Goal: Obtain resource: Download file/media

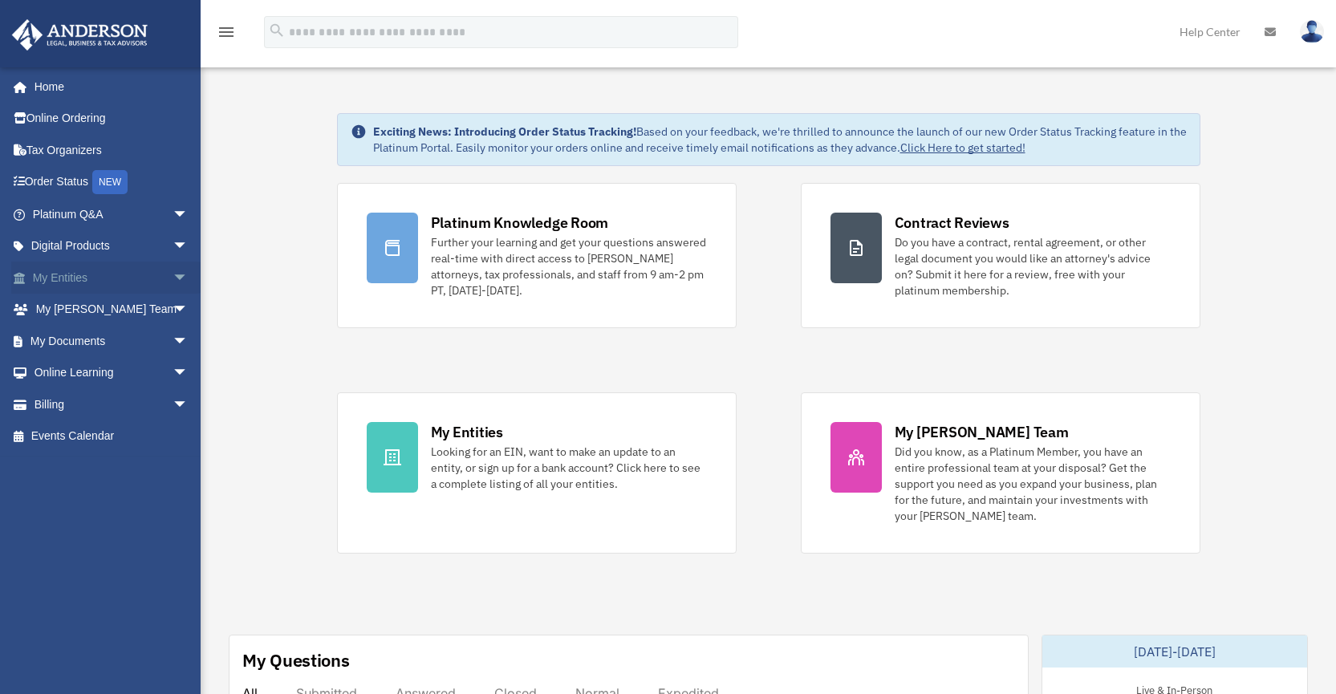
click at [172, 274] on span "arrow_drop_down" at bounding box center [188, 277] width 32 height 33
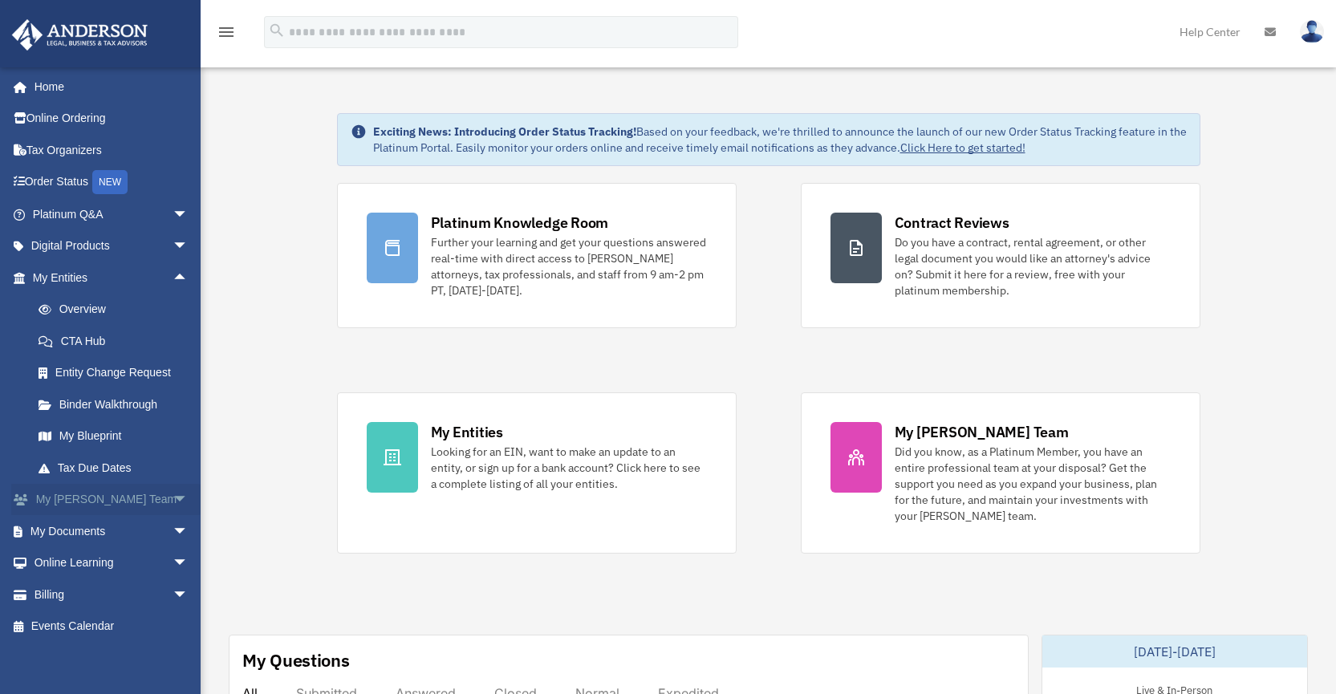
click at [172, 498] on span "arrow_drop_down" at bounding box center [188, 500] width 32 height 33
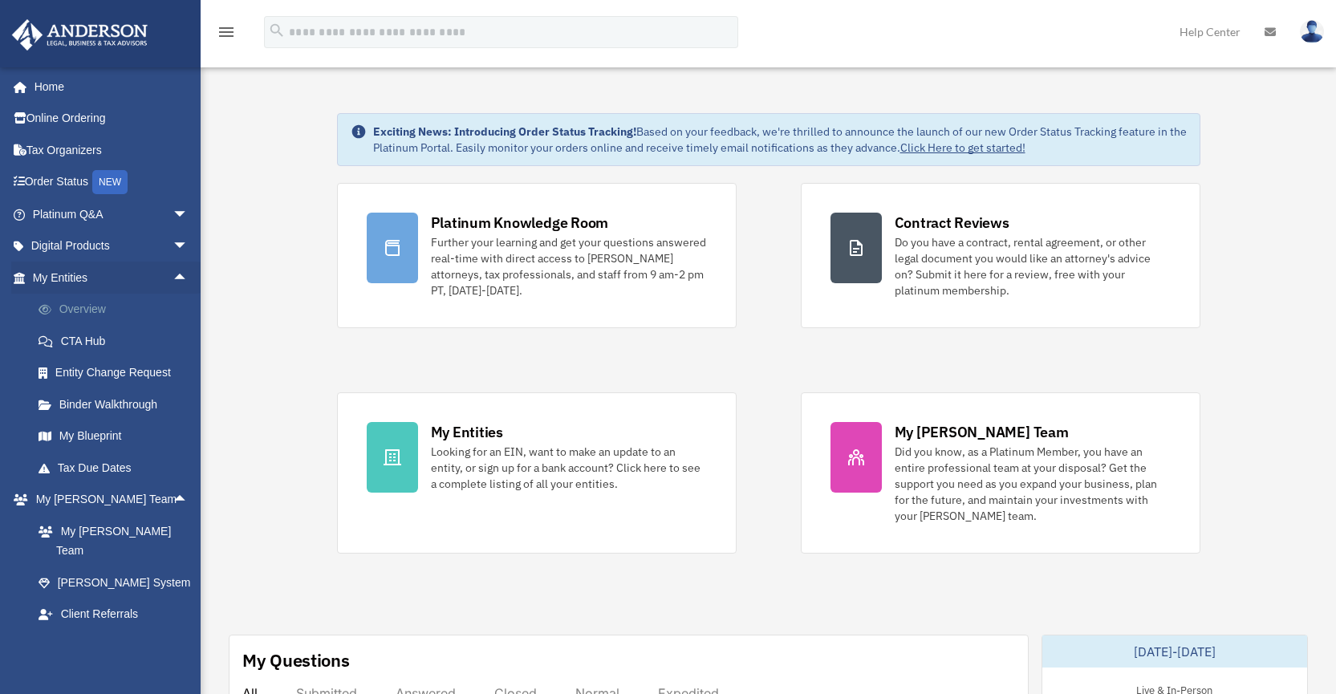
click at [95, 302] on link "Overview" at bounding box center [117, 310] width 190 height 32
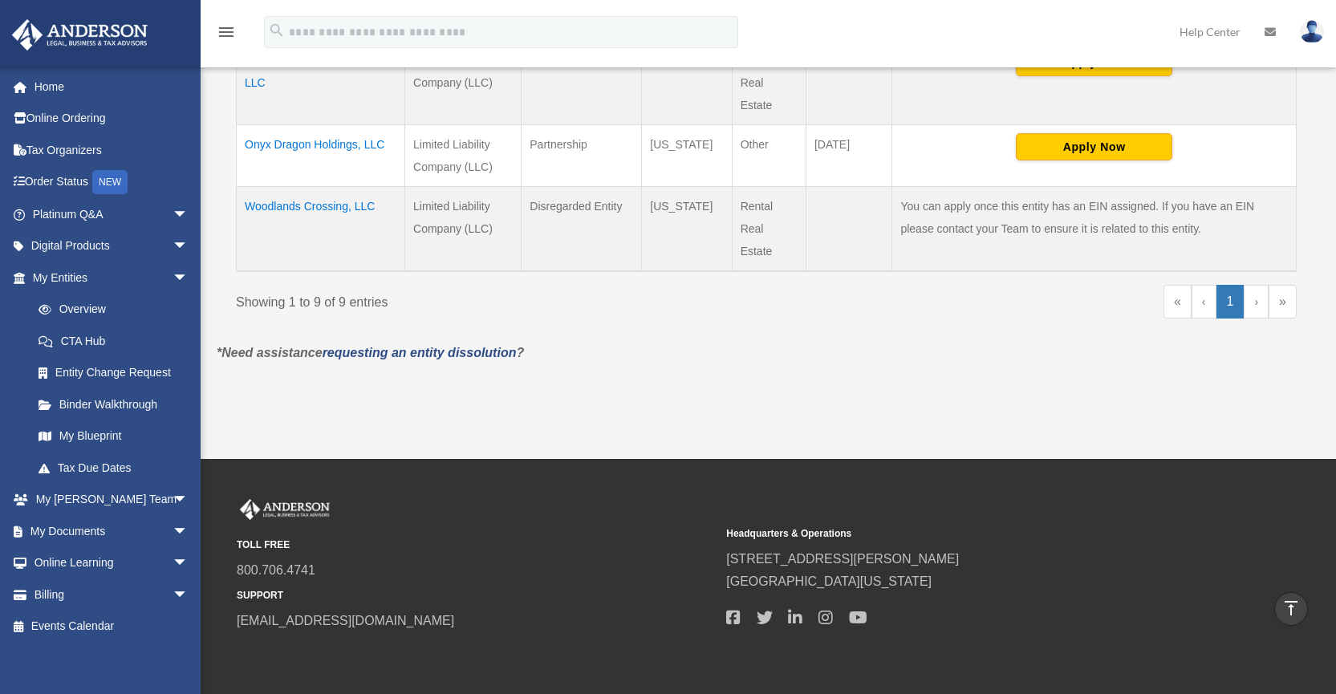
scroll to position [881, 0]
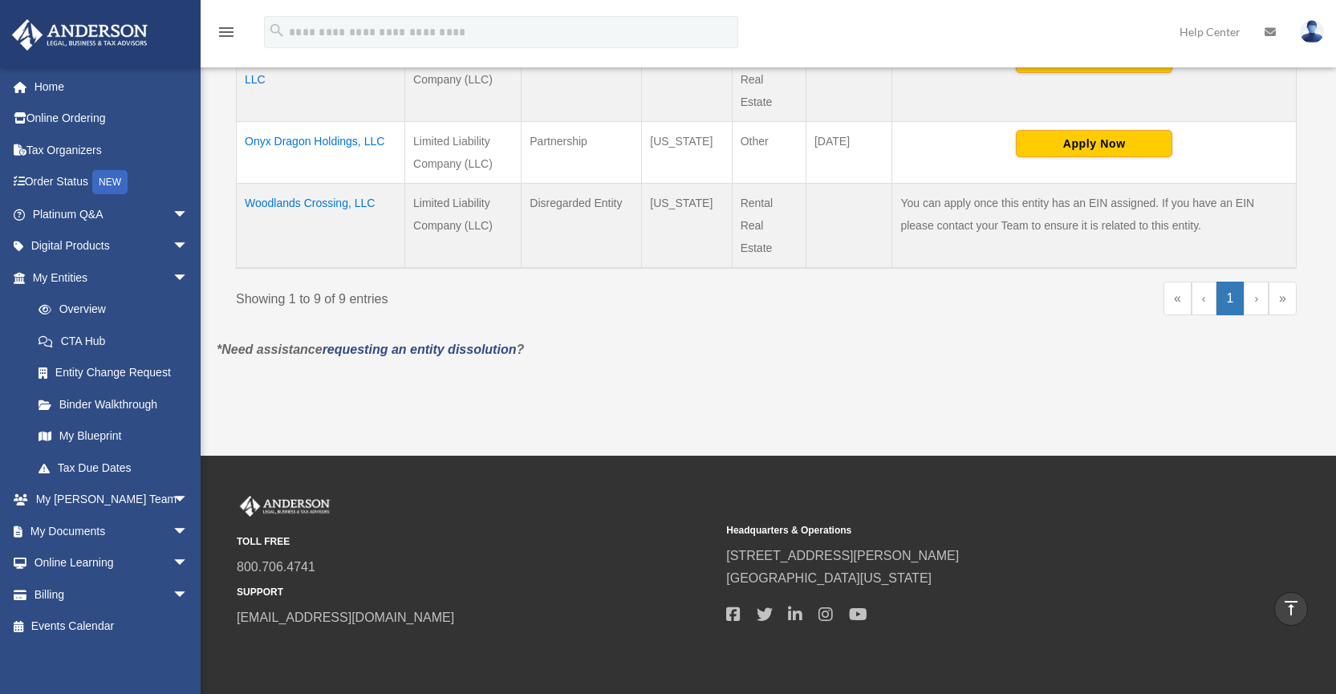
click at [341, 202] on td "Woodlands Crossing, LLC" at bounding box center [321, 225] width 168 height 85
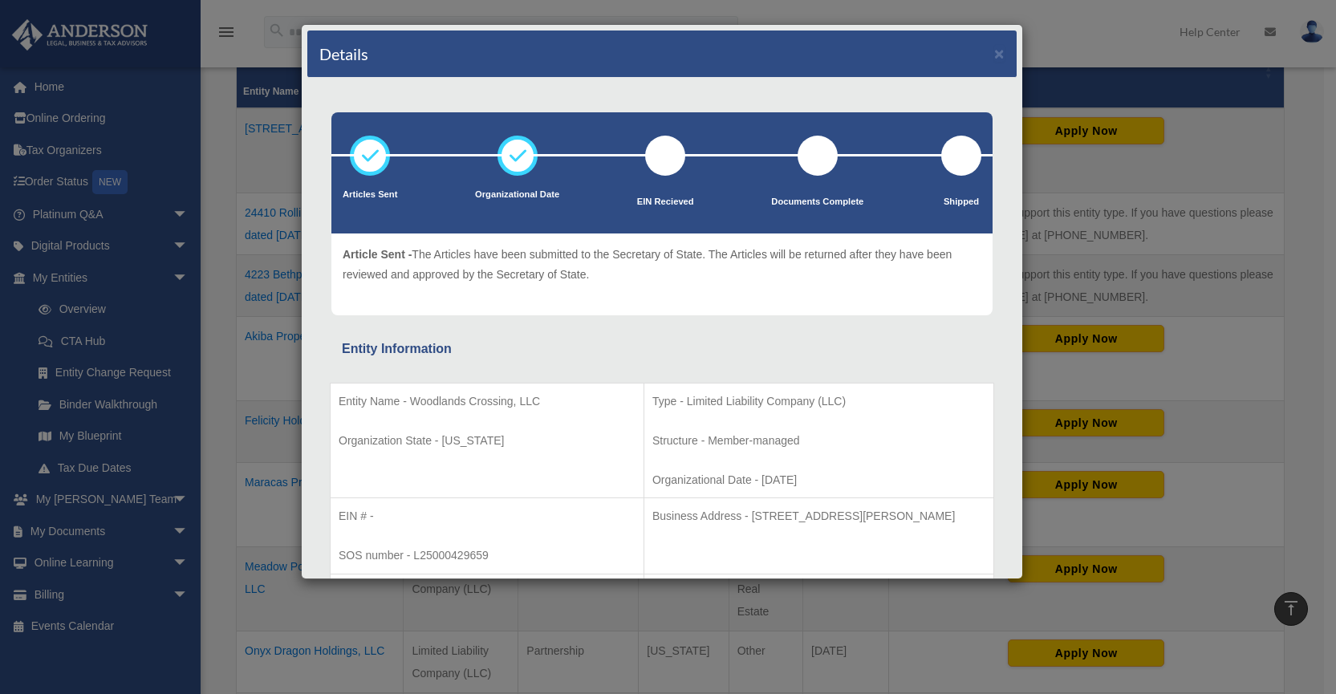
scroll to position [0, 0]
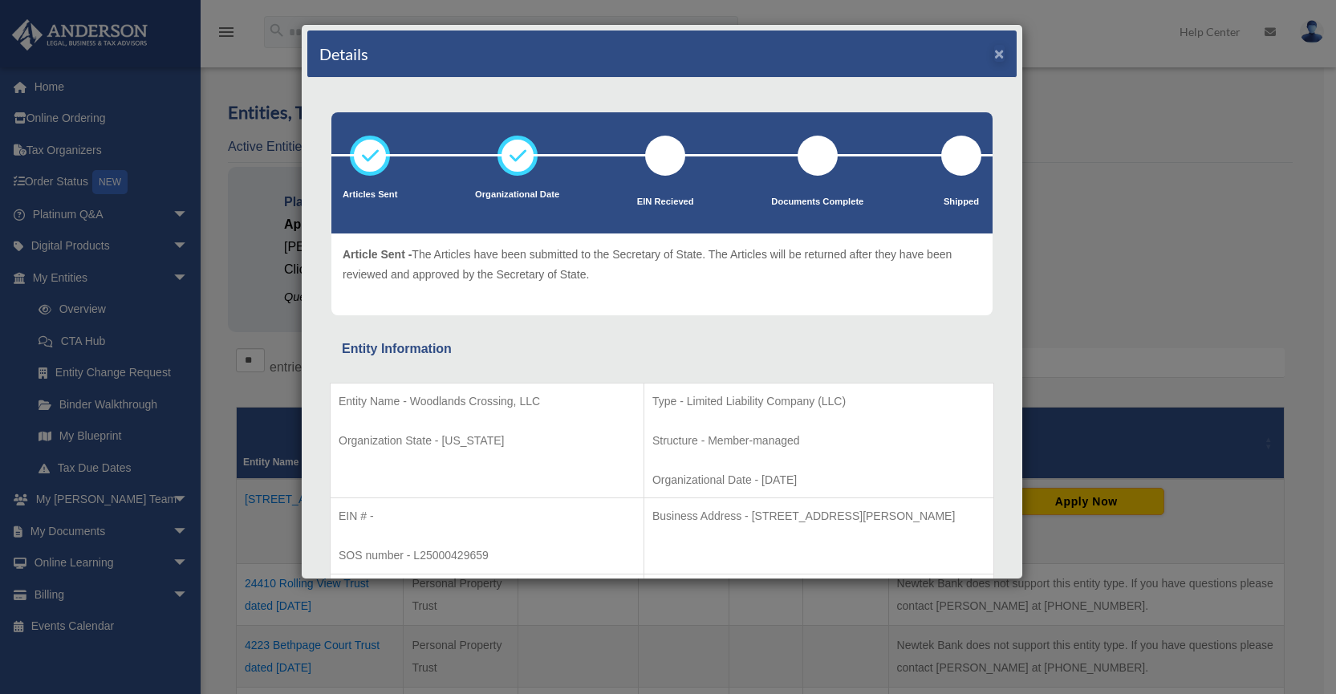
click at [994, 48] on button "×" at bounding box center [999, 53] width 10 height 17
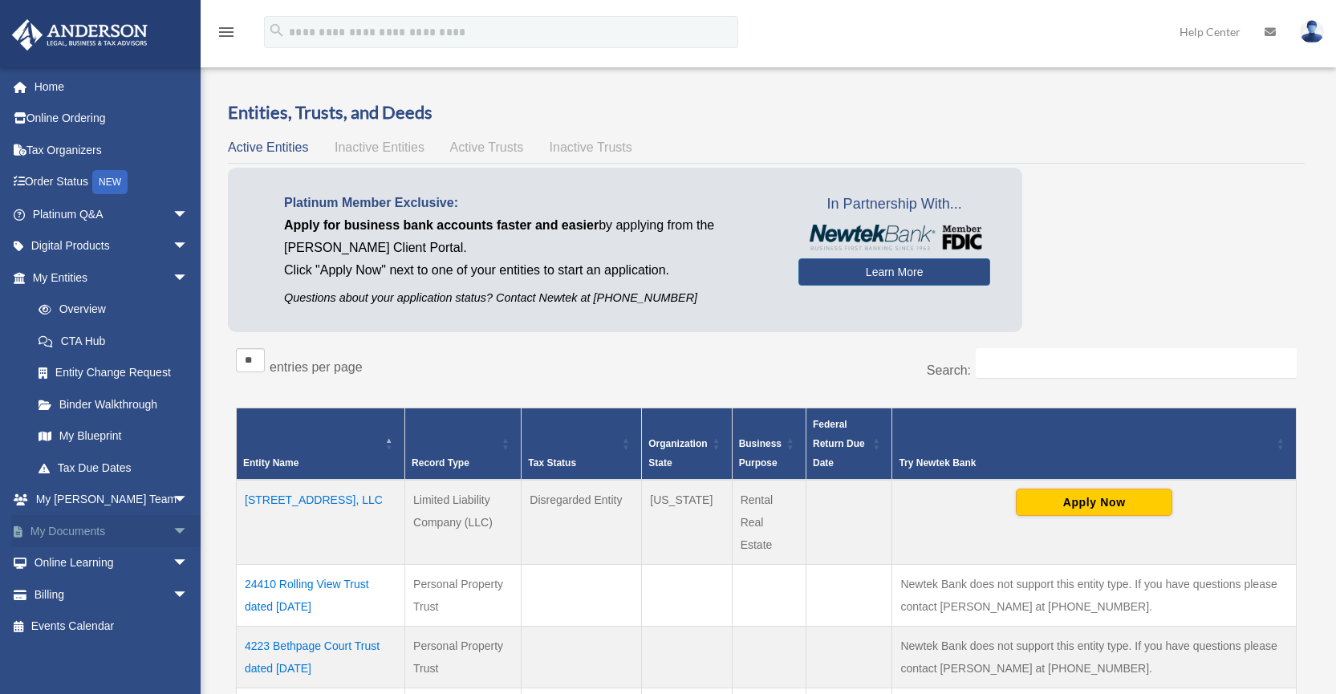
click at [172, 529] on span "arrow_drop_down" at bounding box center [188, 531] width 32 height 33
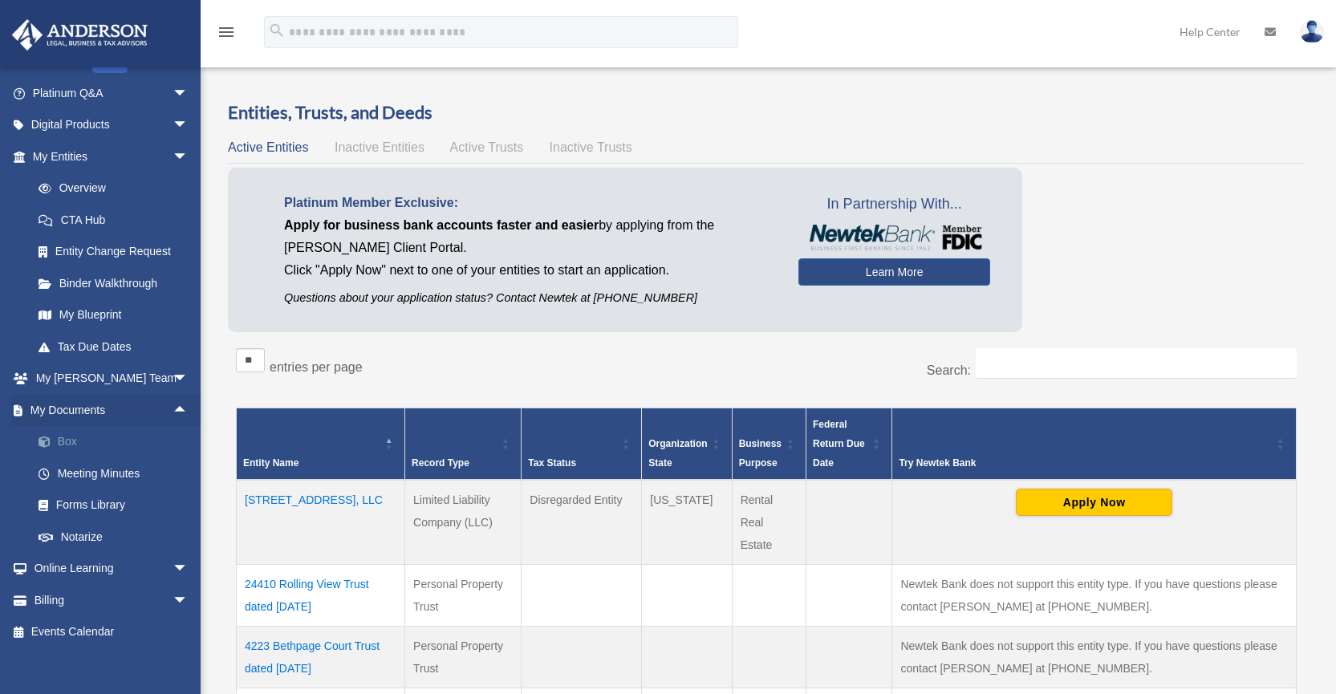
click at [72, 438] on link "Box" at bounding box center [117, 442] width 190 height 32
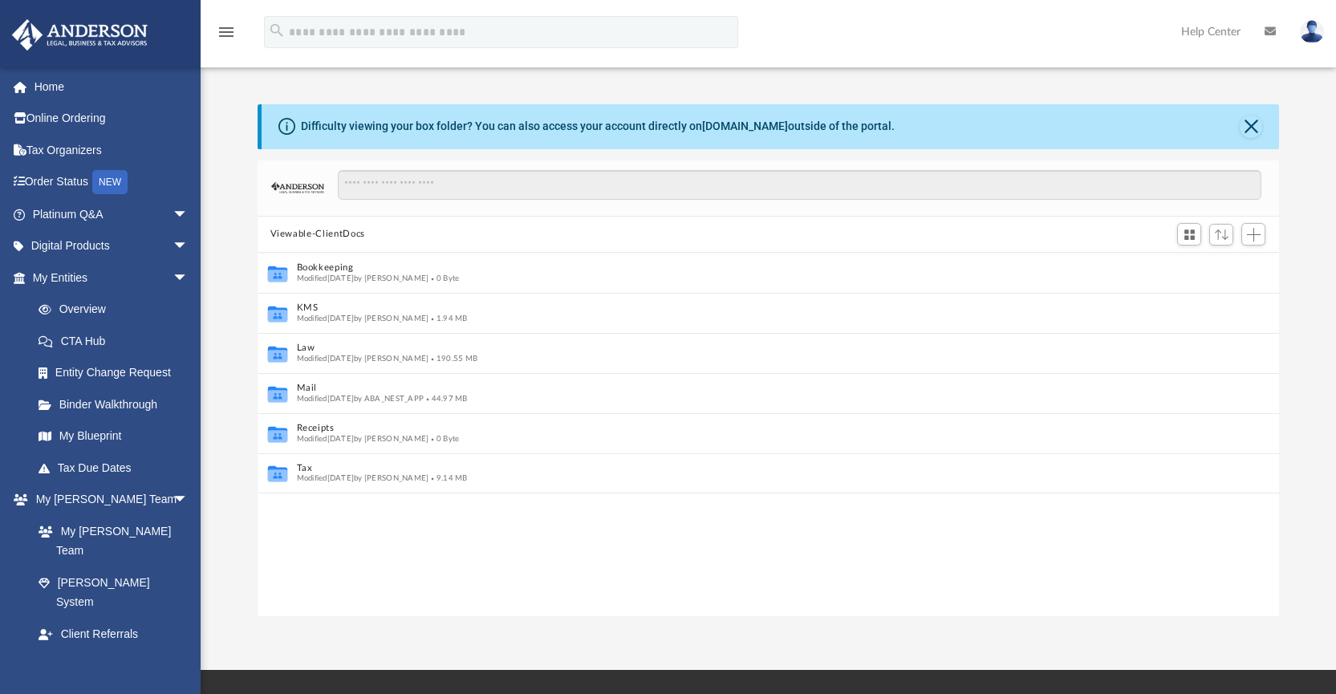
scroll to position [353, 1009]
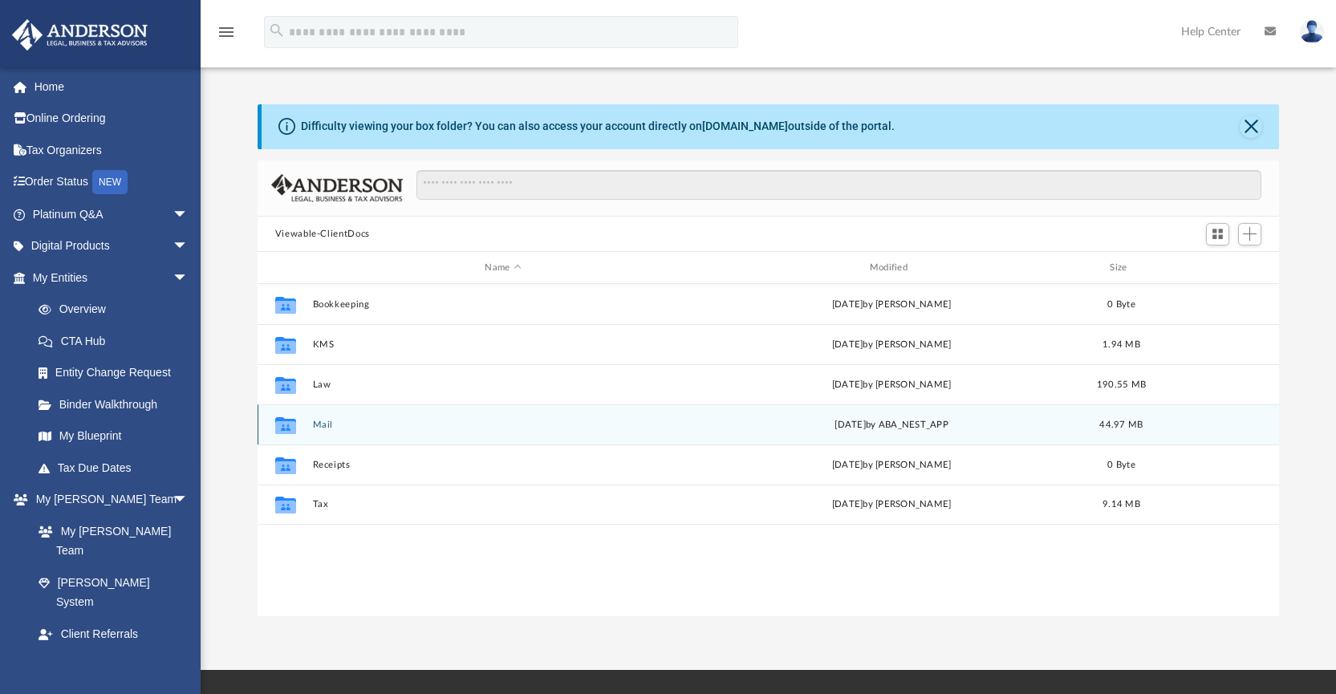
click at [324, 424] on button "Mail" at bounding box center [502, 425] width 381 height 10
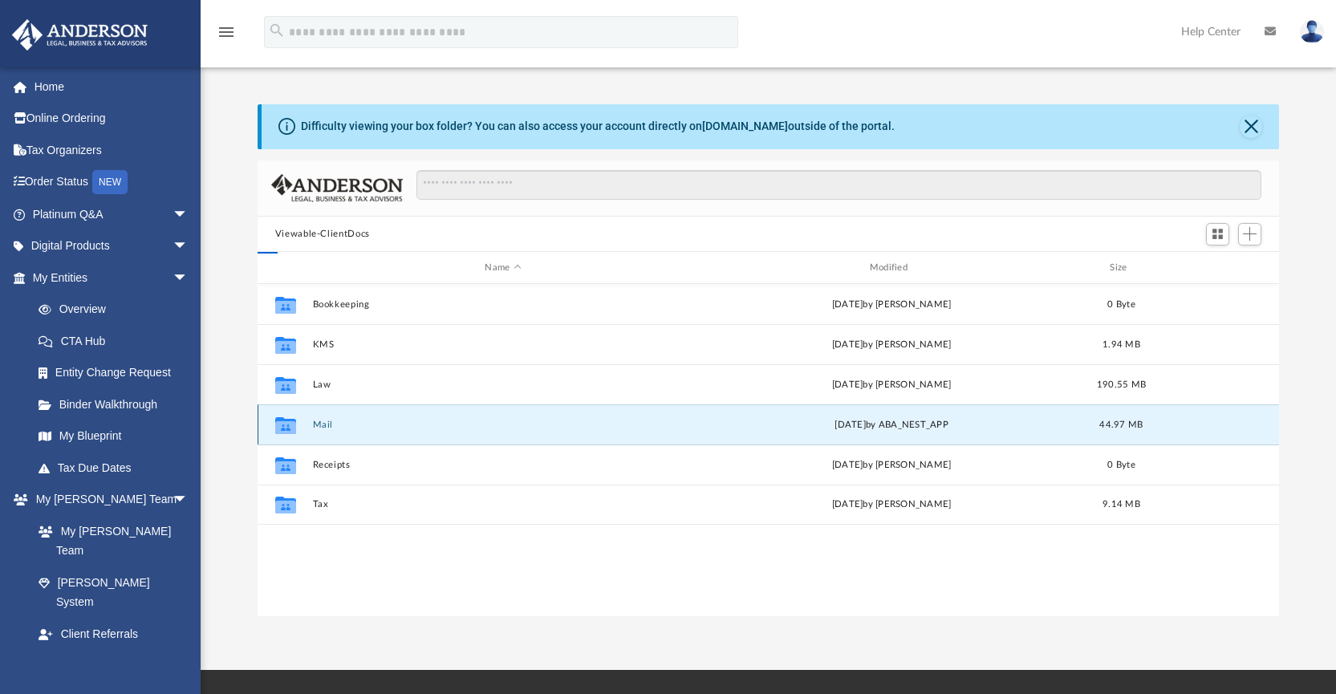
click at [324, 424] on button "Mail" at bounding box center [502, 425] width 381 height 10
click at [323, 426] on button "Mail" at bounding box center [502, 425] width 381 height 10
click at [330, 426] on button "Mail" at bounding box center [502, 425] width 381 height 10
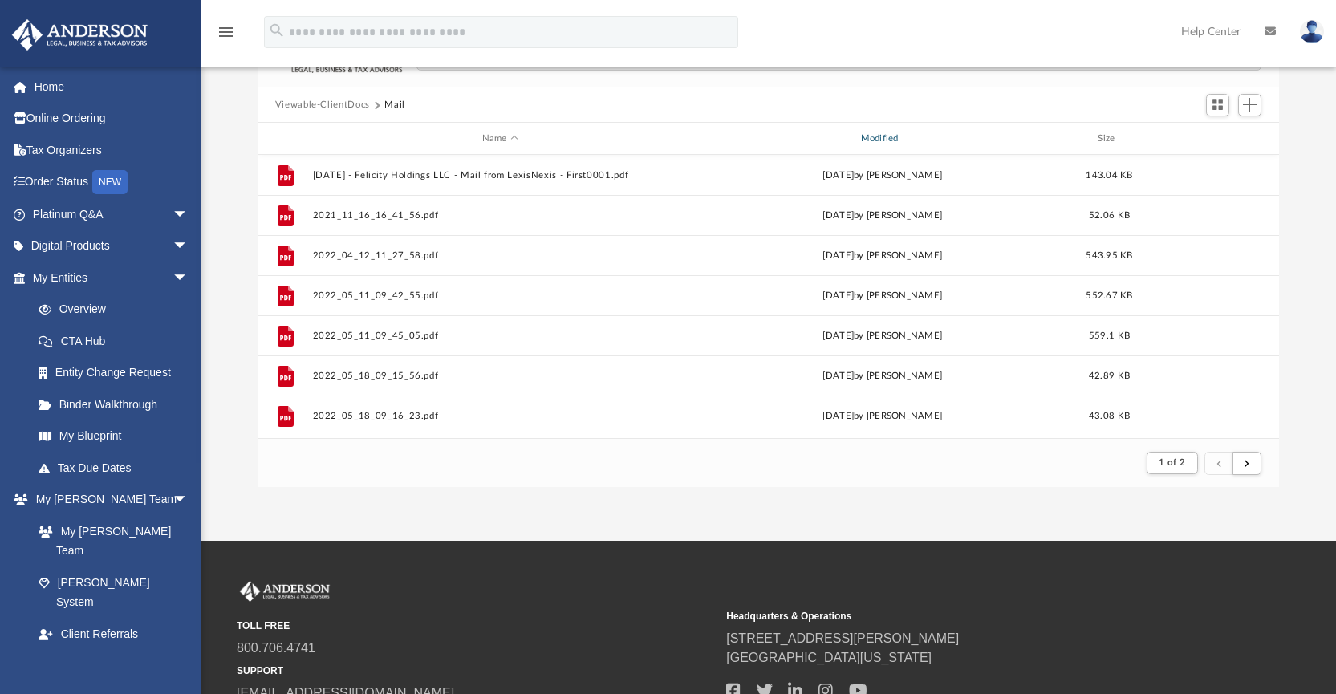
scroll to position [0, 0]
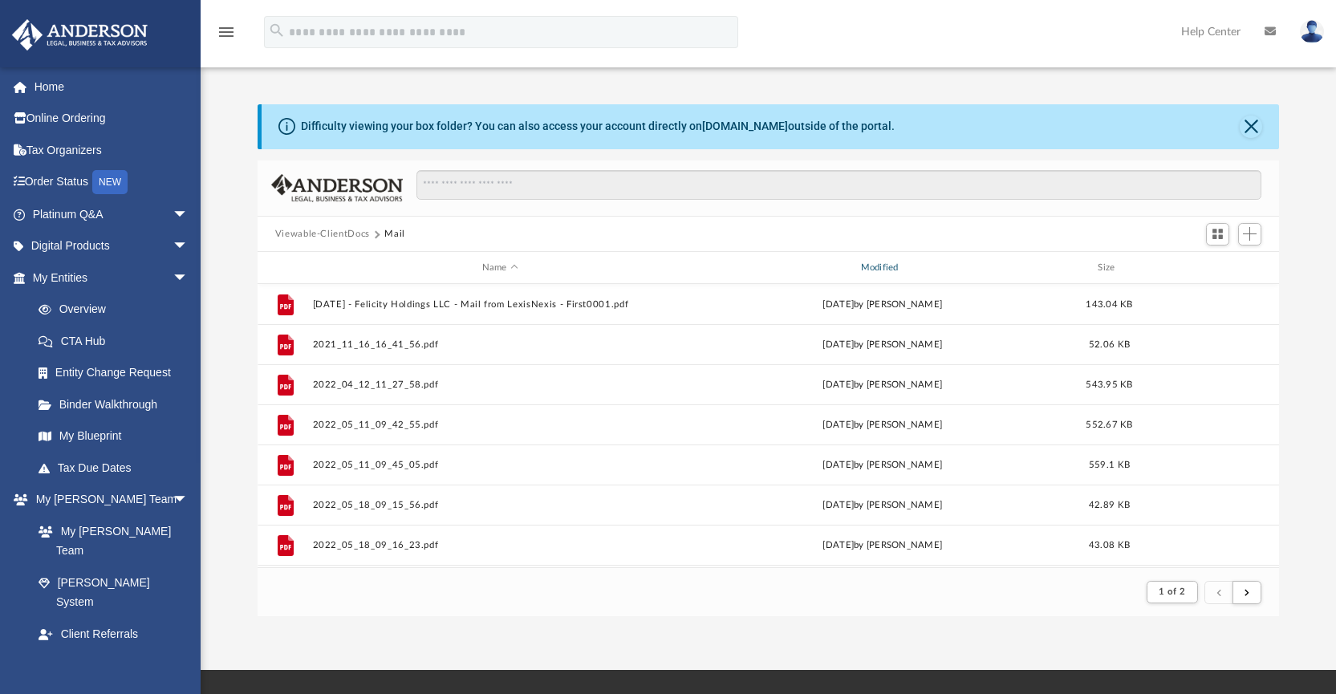
click at [884, 268] on div "Modified" at bounding box center [881, 268] width 375 height 14
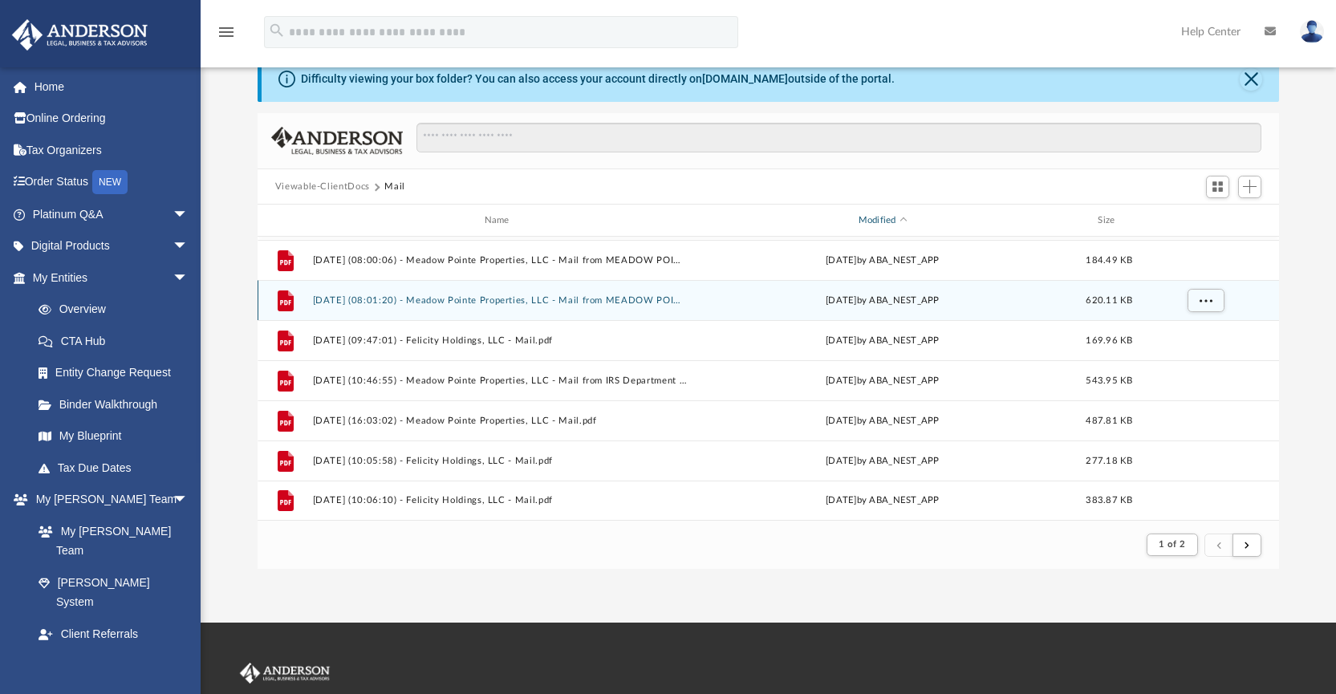
scroll to position [99, 0]
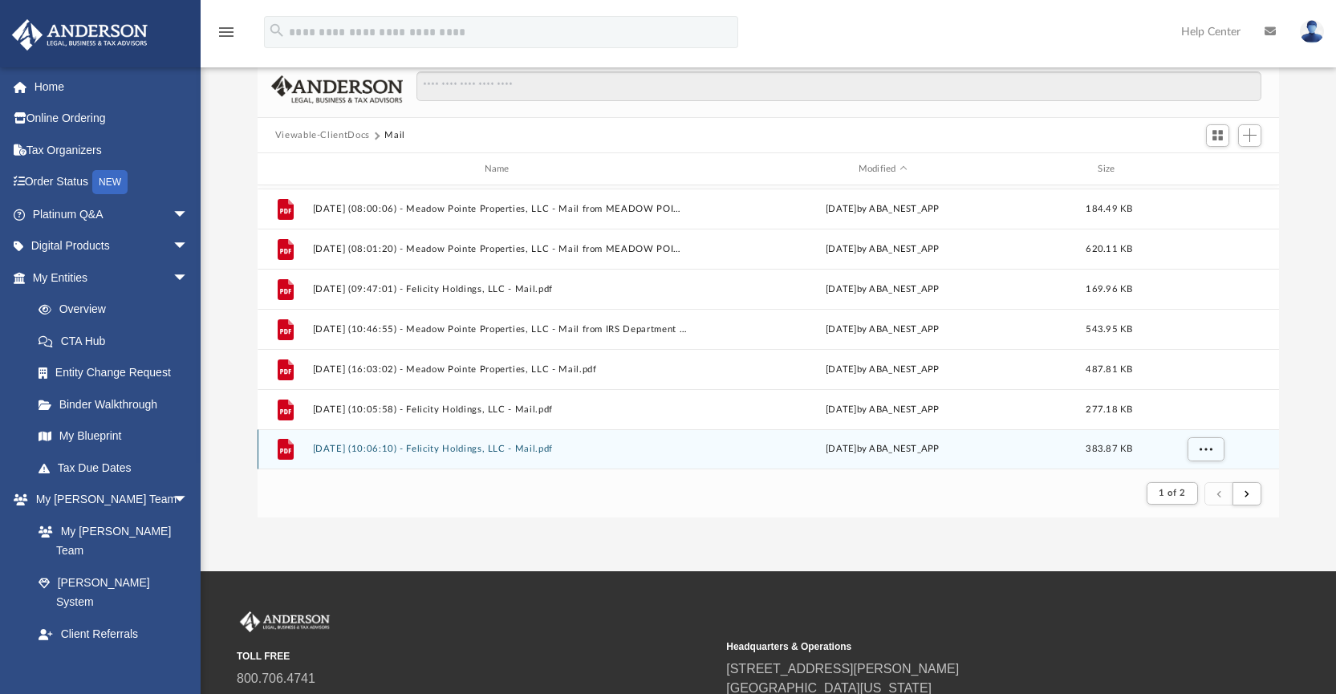
click at [434, 445] on button "2025.09.15 (10:06:10) - Felicity Holdings, LLC - Mail.pdf" at bounding box center [499, 449] width 375 height 10
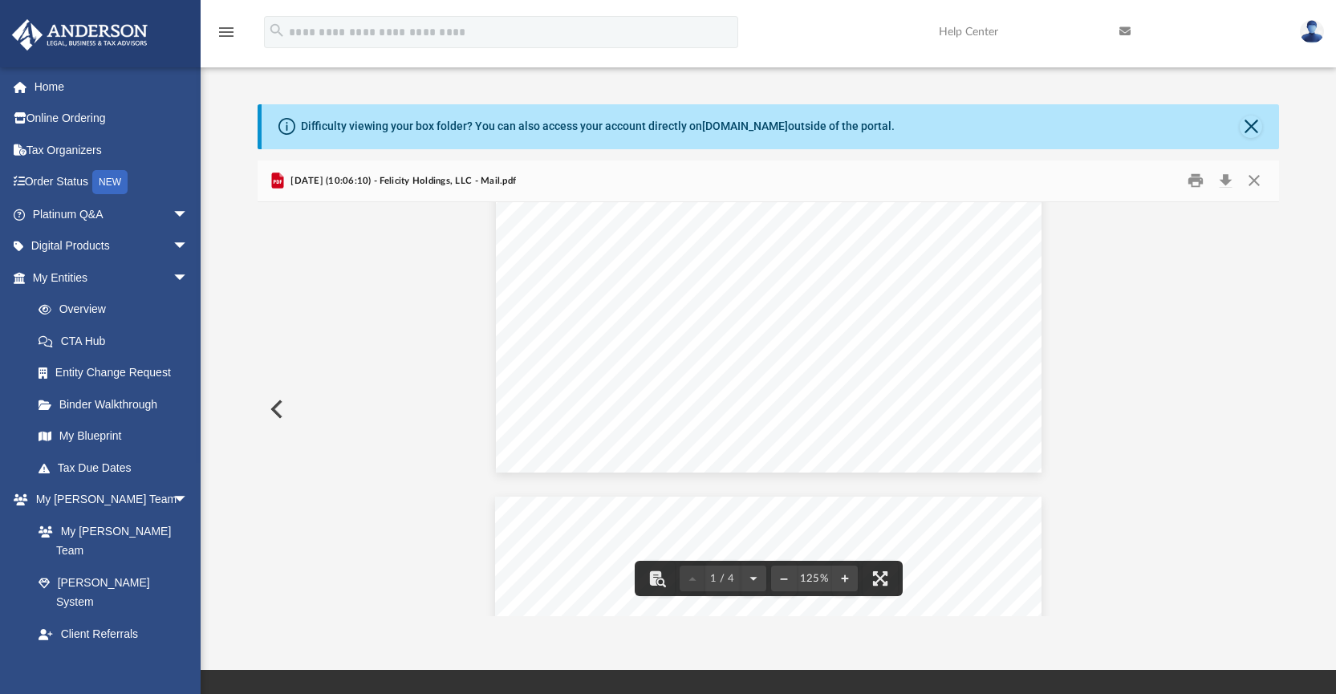
scroll to position [422, 0]
click at [1252, 132] on button "Close" at bounding box center [1250, 127] width 22 height 22
